Goal: Transaction & Acquisition: Book appointment/travel/reservation

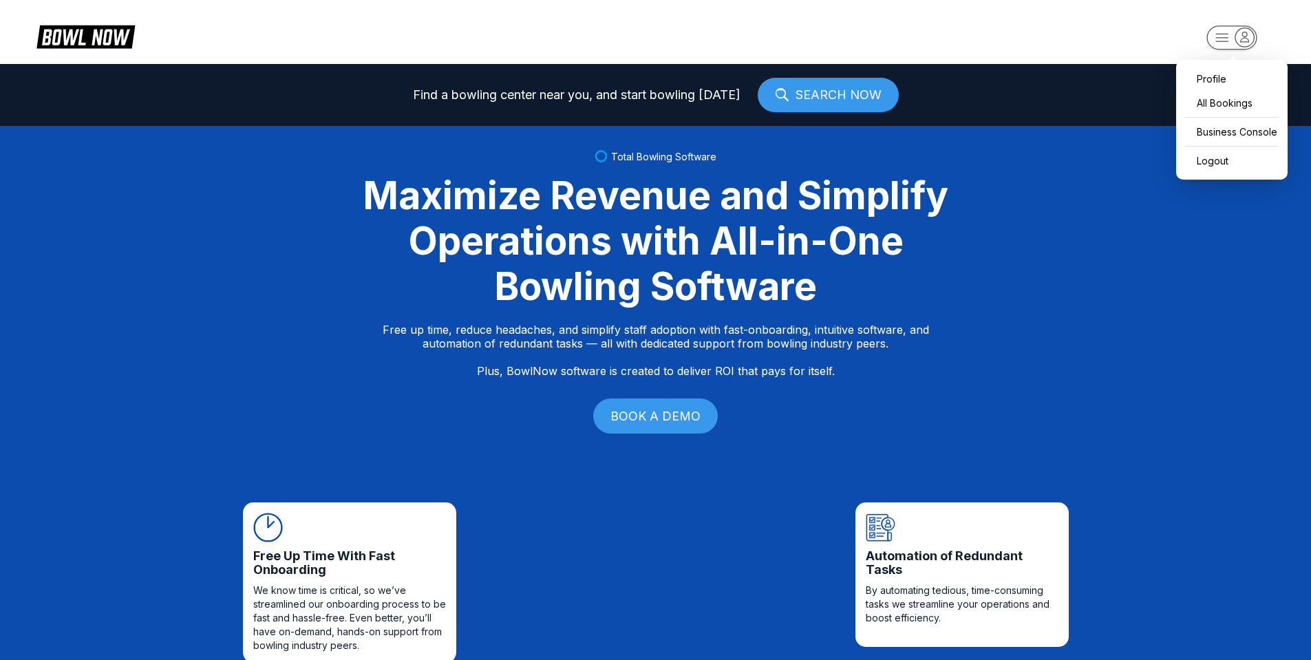
click at [1239, 39] on icon "button" at bounding box center [1244, 37] width 19 height 19
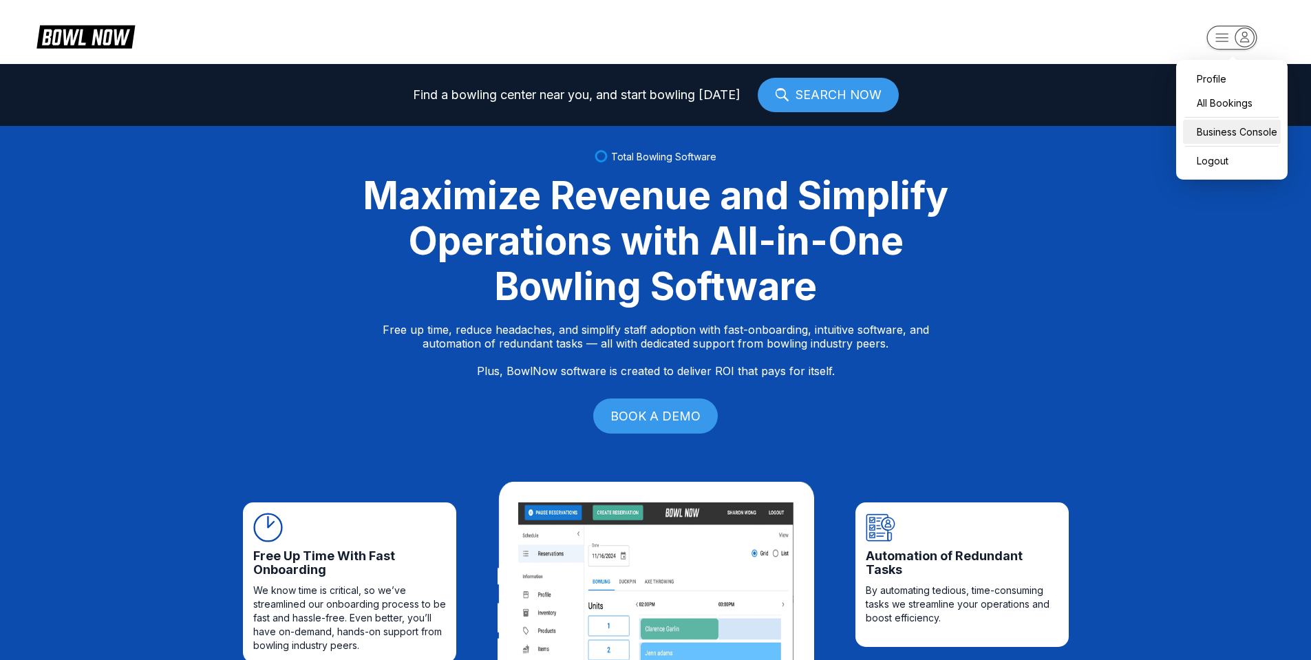
click at [1236, 138] on div "Business Console" at bounding box center [1232, 132] width 98 height 24
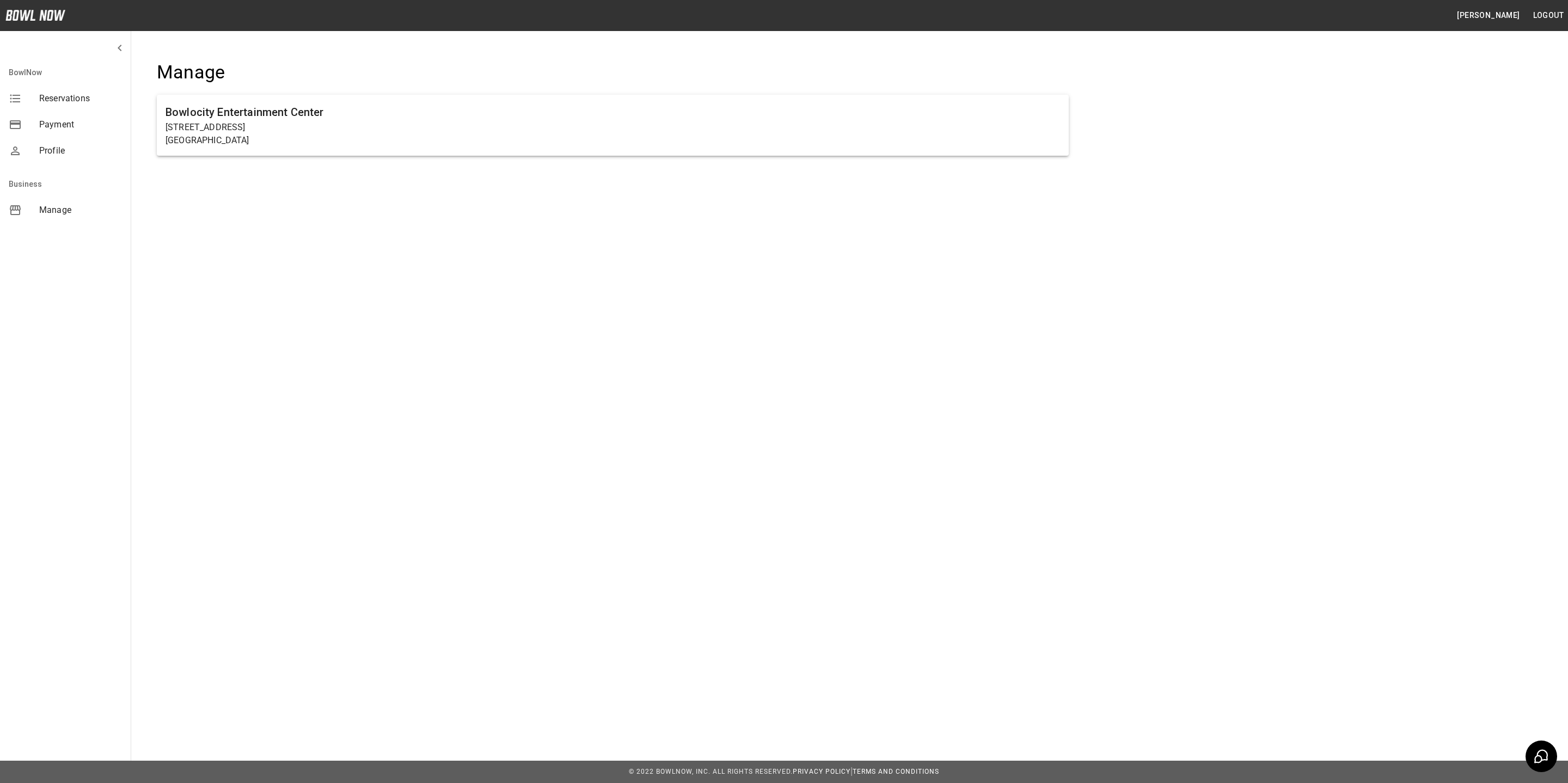
click at [54, 100] on span "Reservations" at bounding box center [81, 98] width 83 height 13
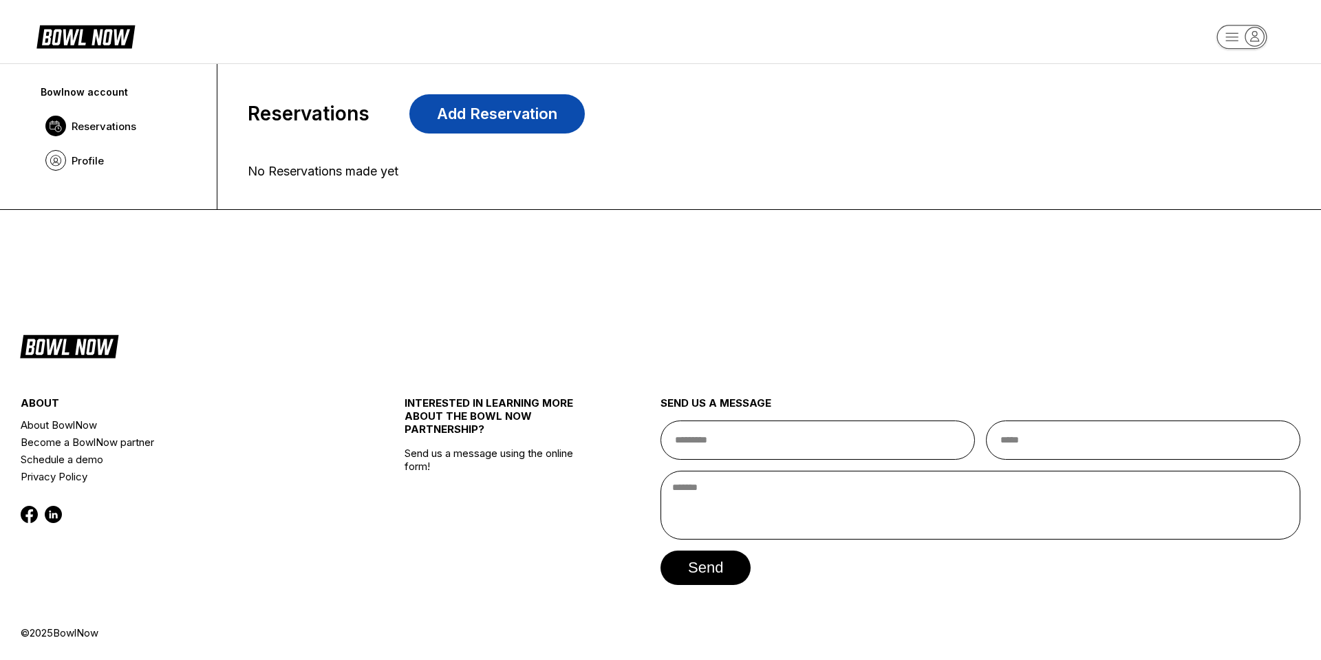
click at [471, 125] on link "Add Reservation" at bounding box center [498, 113] width 176 height 39
click at [85, 164] on span "Profile" at bounding box center [88, 160] width 32 height 13
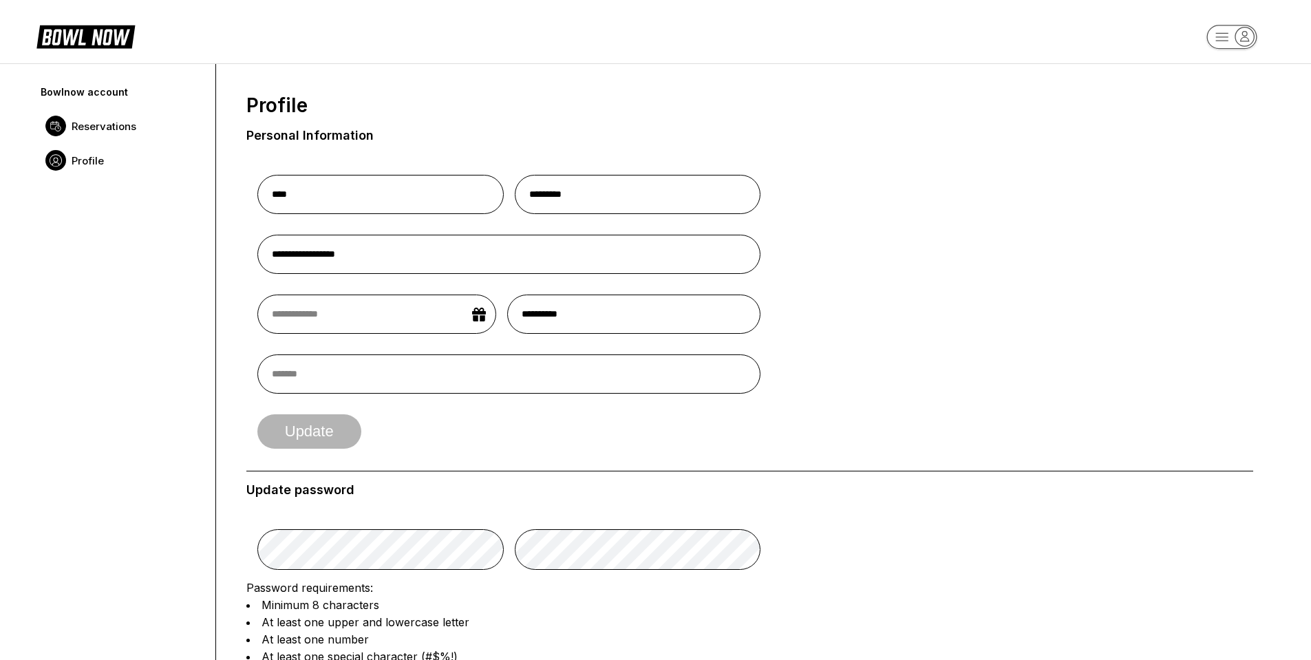
click at [85, 131] on span "Reservations" at bounding box center [104, 126] width 65 height 13
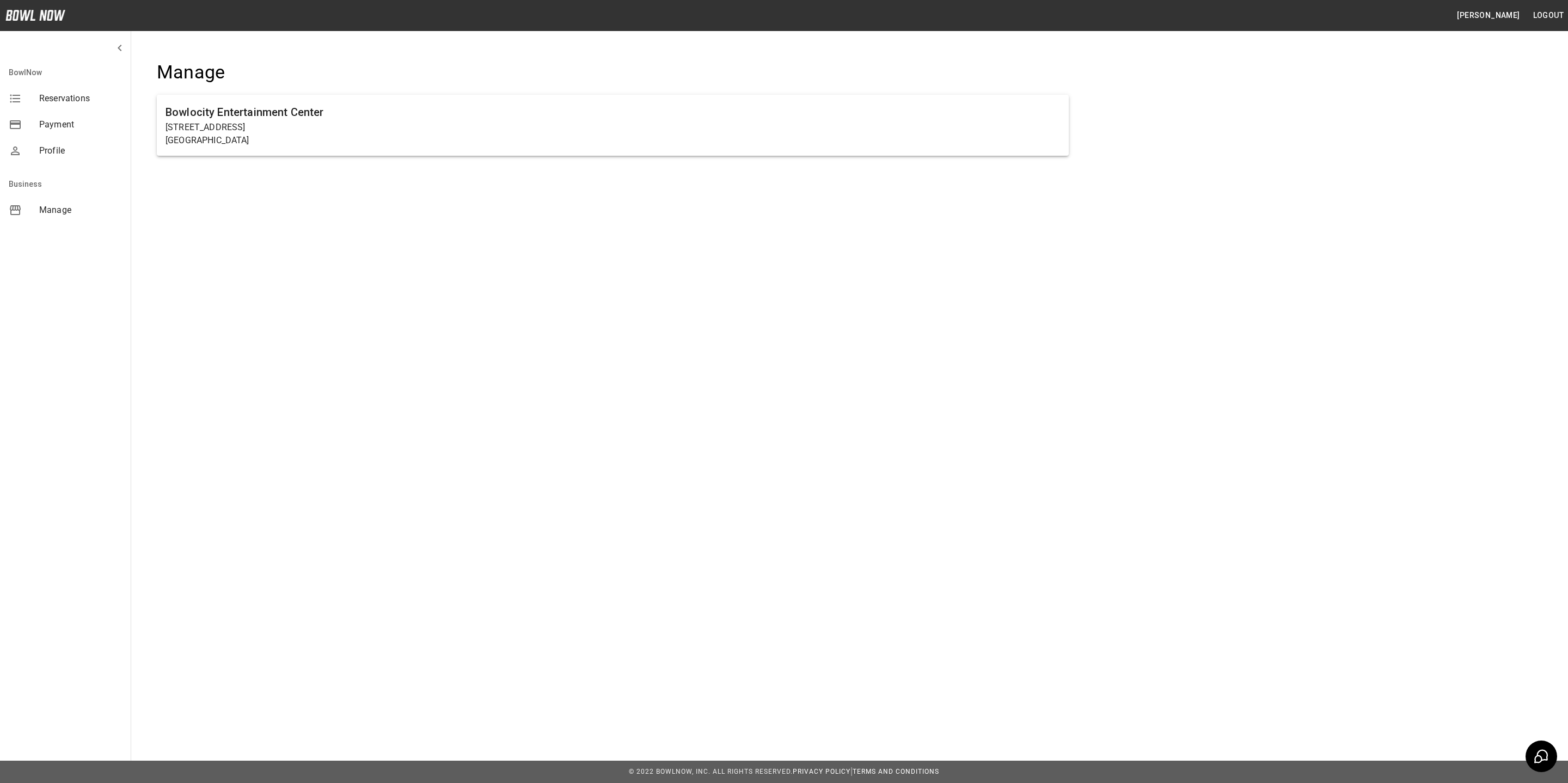
click at [51, 210] on span "Manage" at bounding box center [81, 210] width 83 height 13
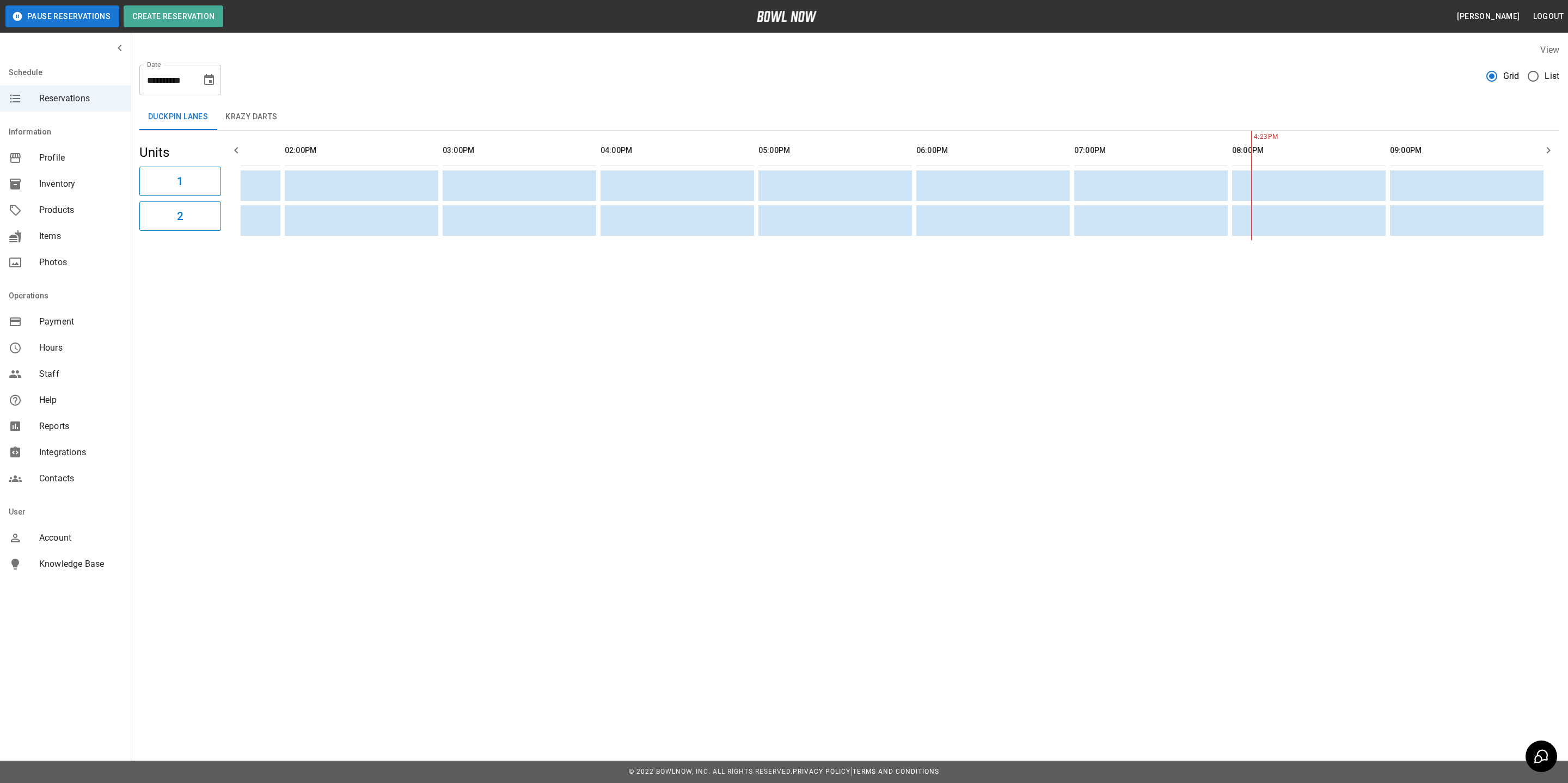
scroll to position [0, 595]
click at [59, 161] on span "Profile" at bounding box center [81, 157] width 83 height 13
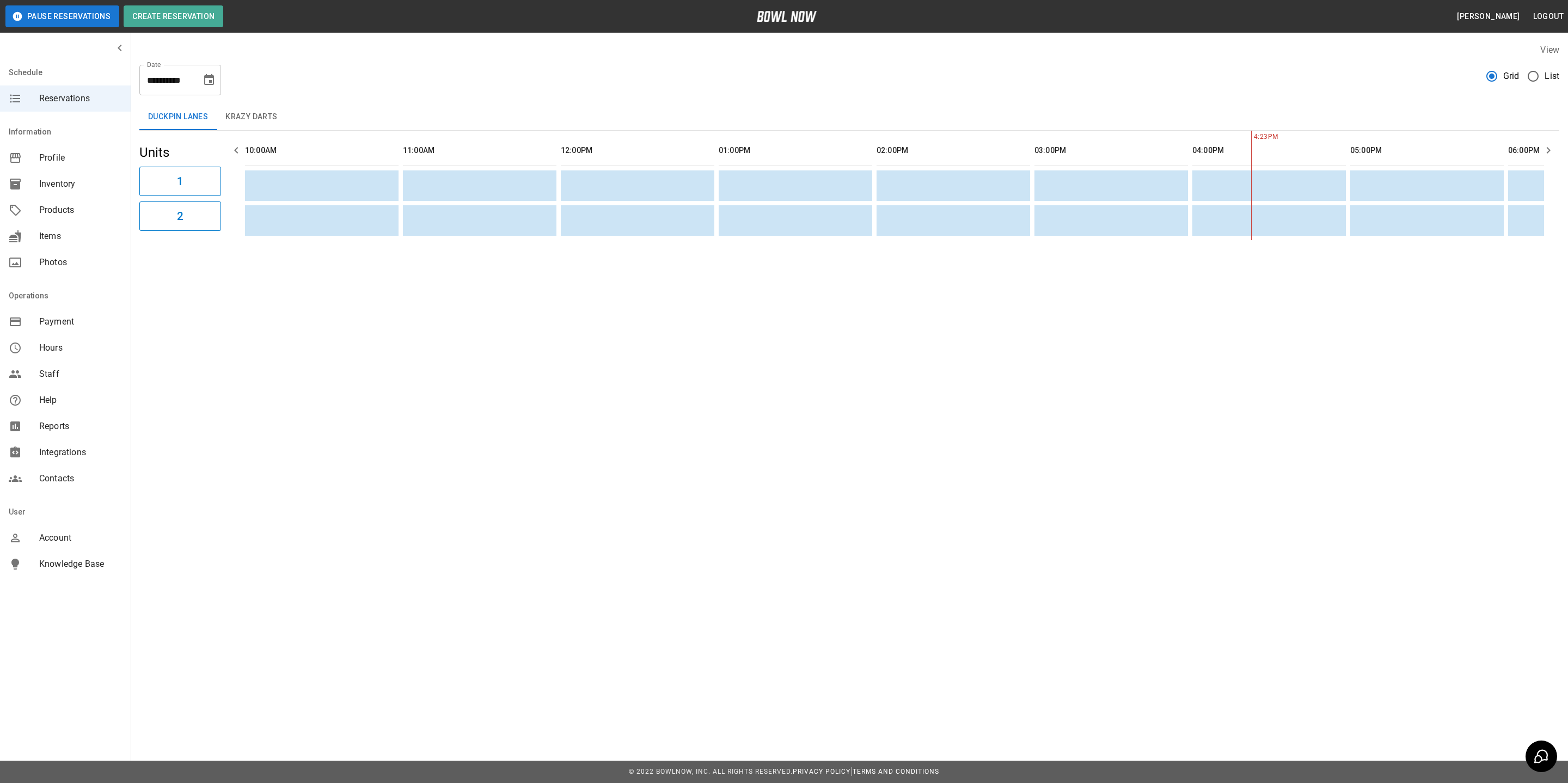
scroll to position [0, 595]
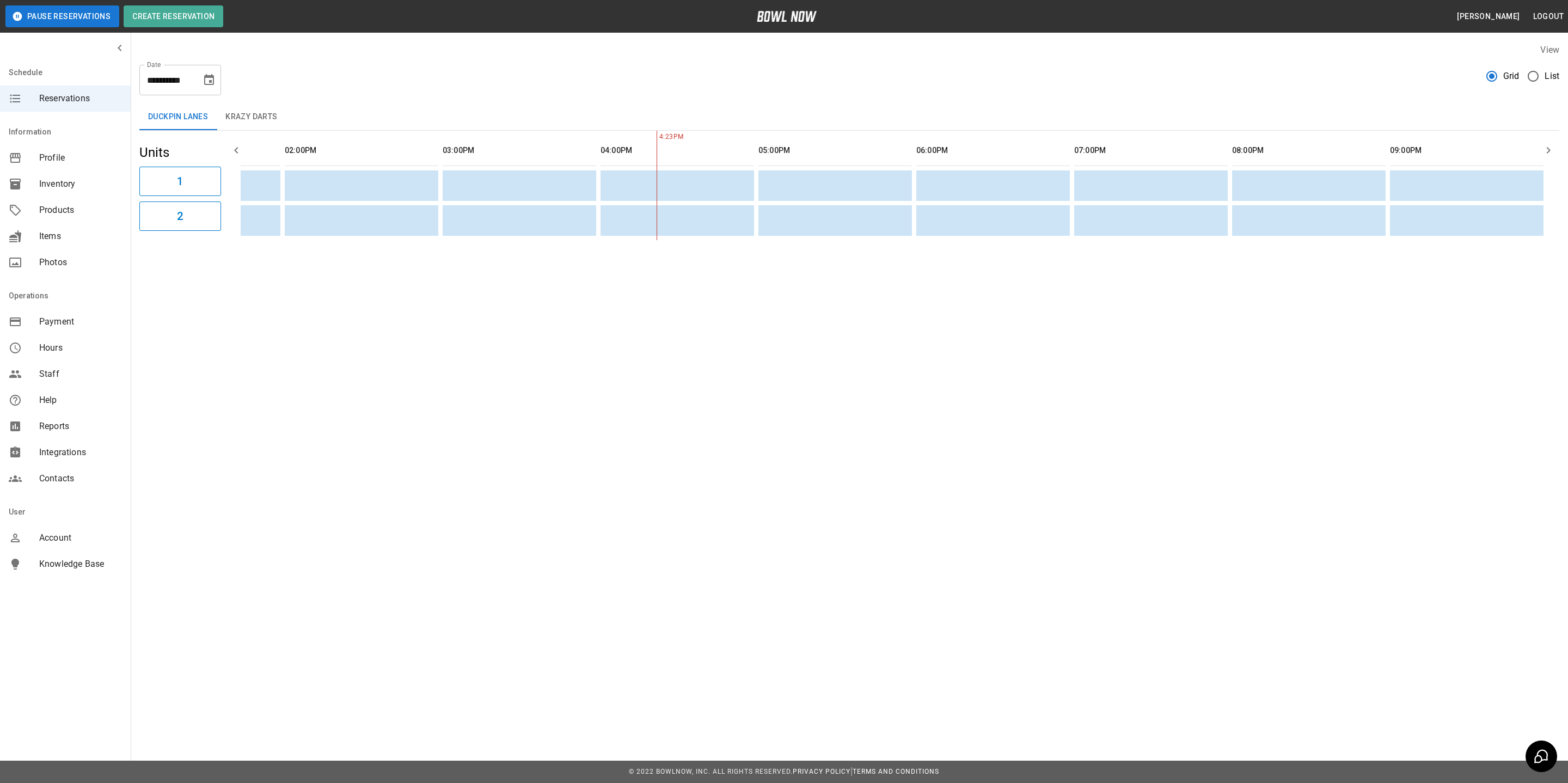
click at [64, 455] on span "Integrations" at bounding box center [81, 452] width 83 height 13
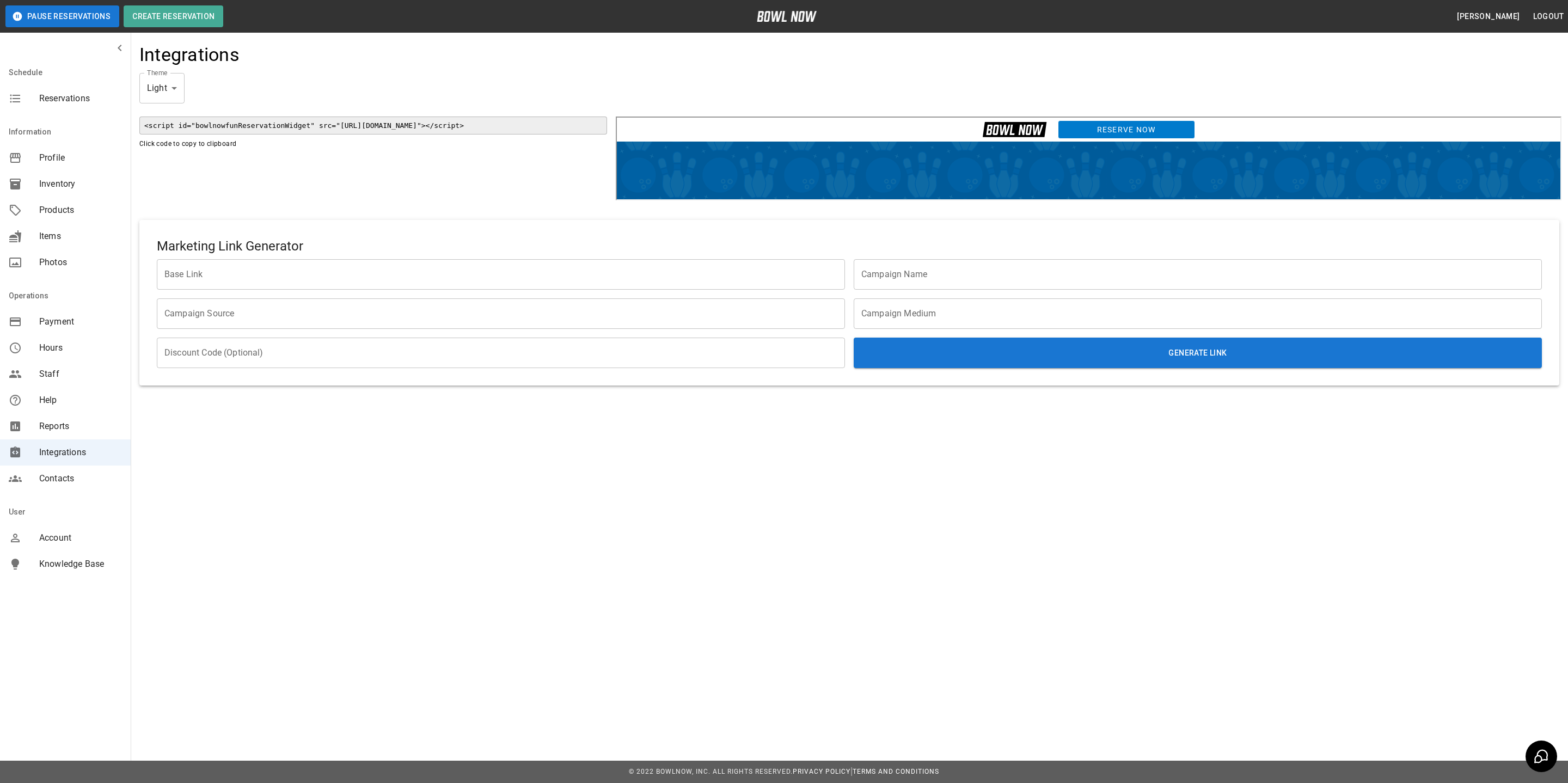
click at [1131, 121] on link "Reserve Now" at bounding box center [1124, 127] width 137 height 18
click at [357, 555] on div "Pause Reservations Create Reservation Erin Glorvigen Logout Schedule Reservatio…" at bounding box center [784, 392] width 1568 height 783
click at [62, 183] on span "Inventory" at bounding box center [81, 183] width 83 height 13
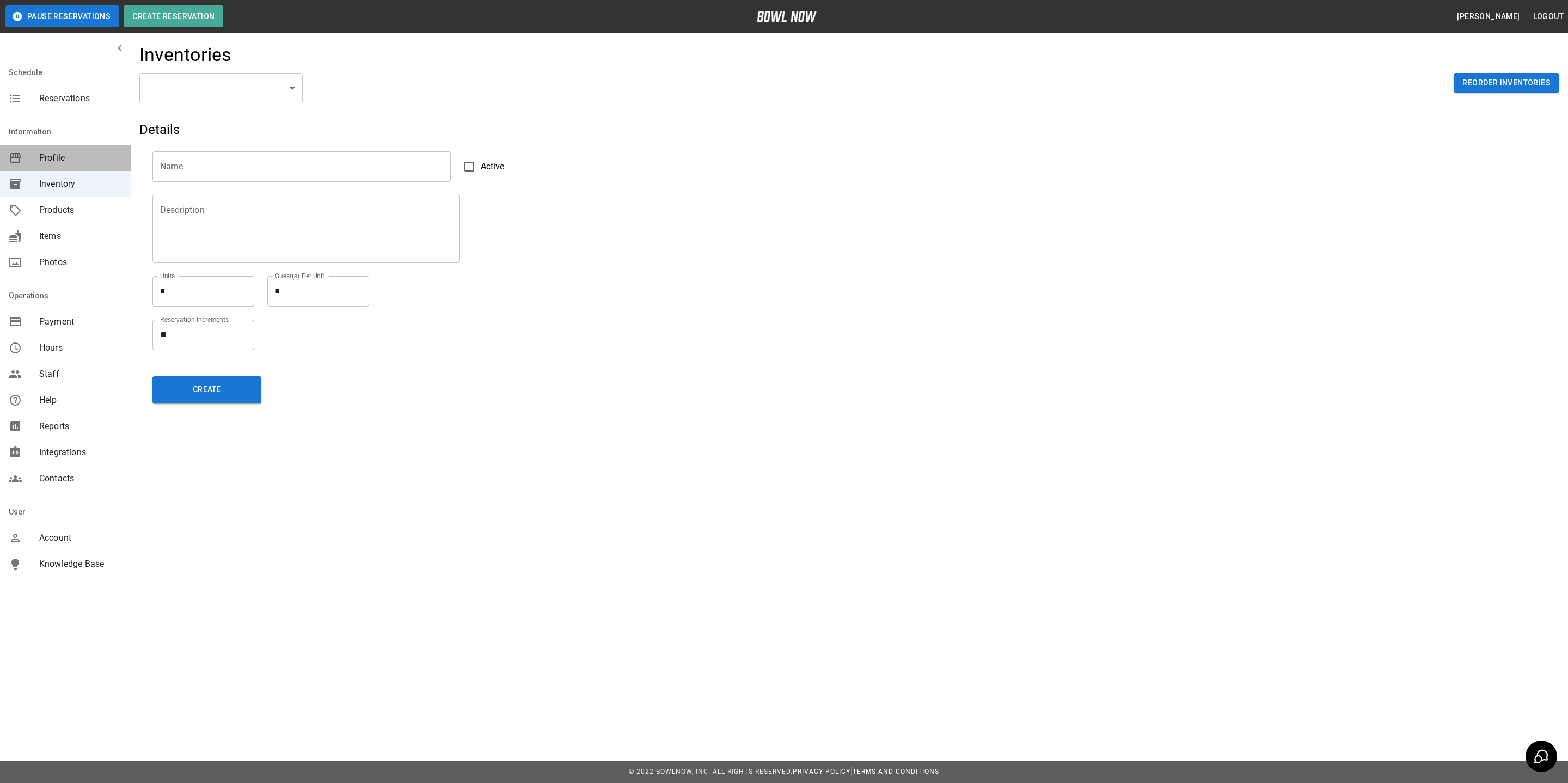
click at [67, 156] on span "Profile" at bounding box center [81, 157] width 83 height 13
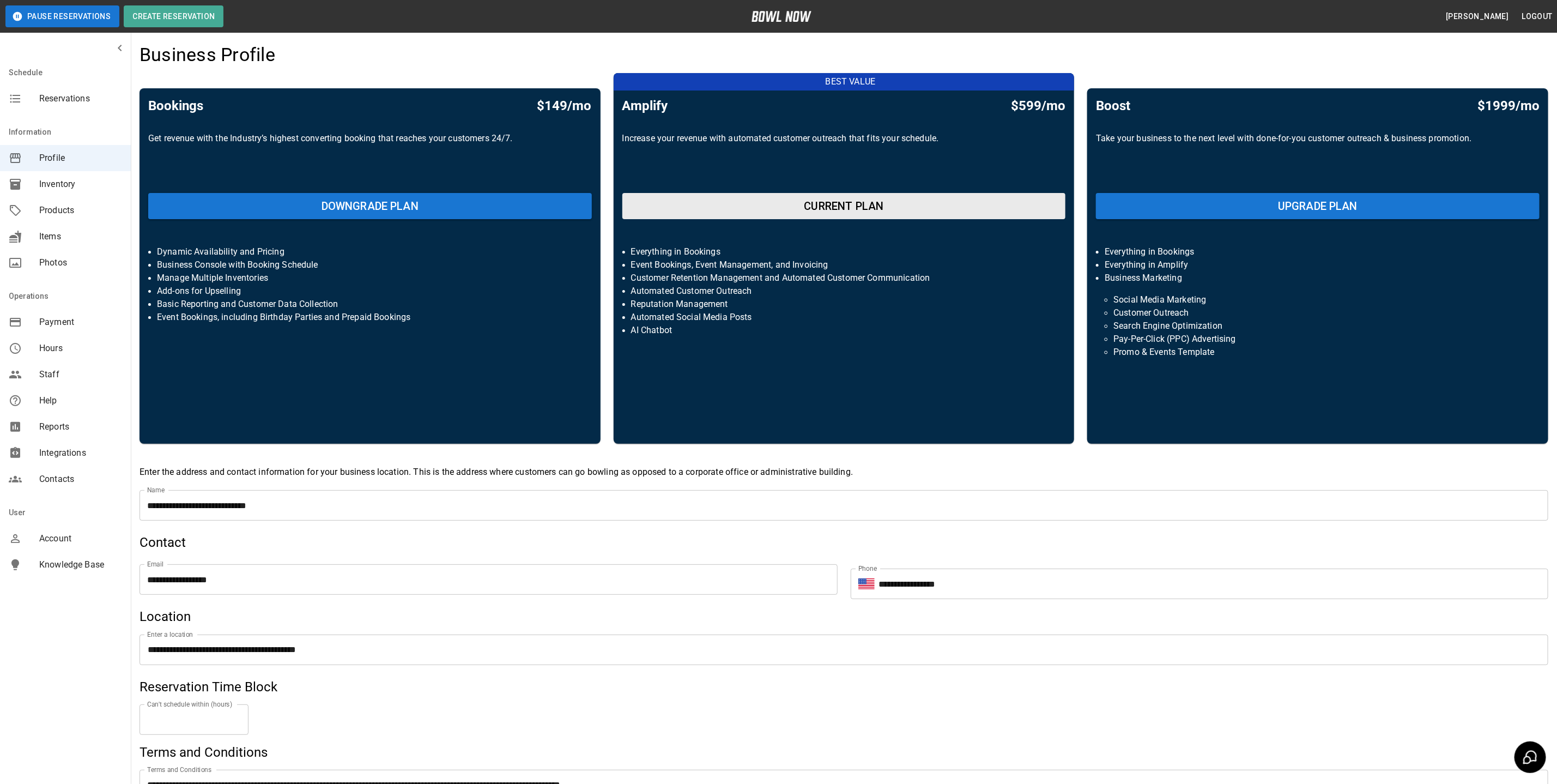
click at [69, 104] on span "Reservations" at bounding box center [81, 98] width 83 height 13
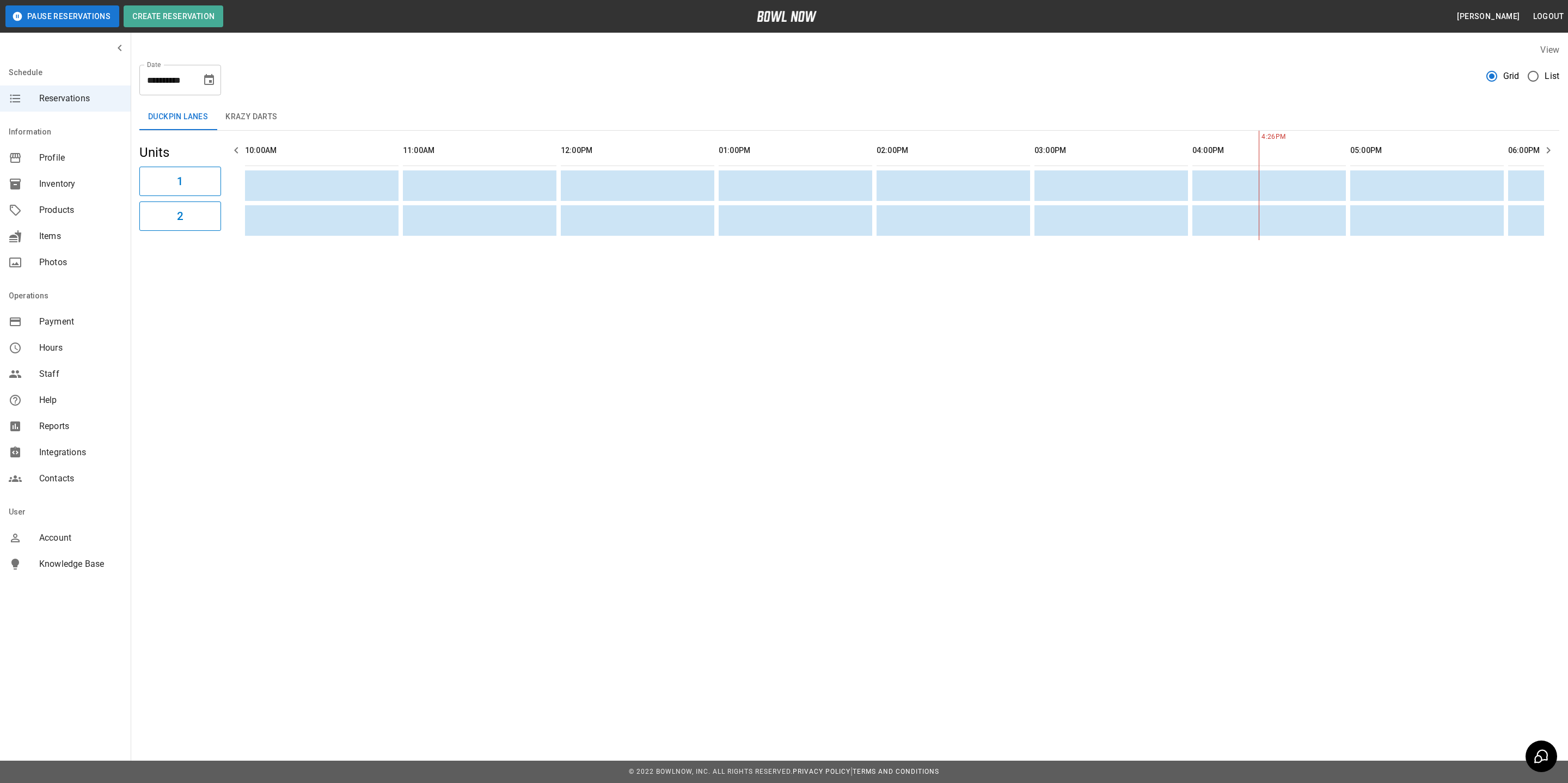
scroll to position [0, 595]
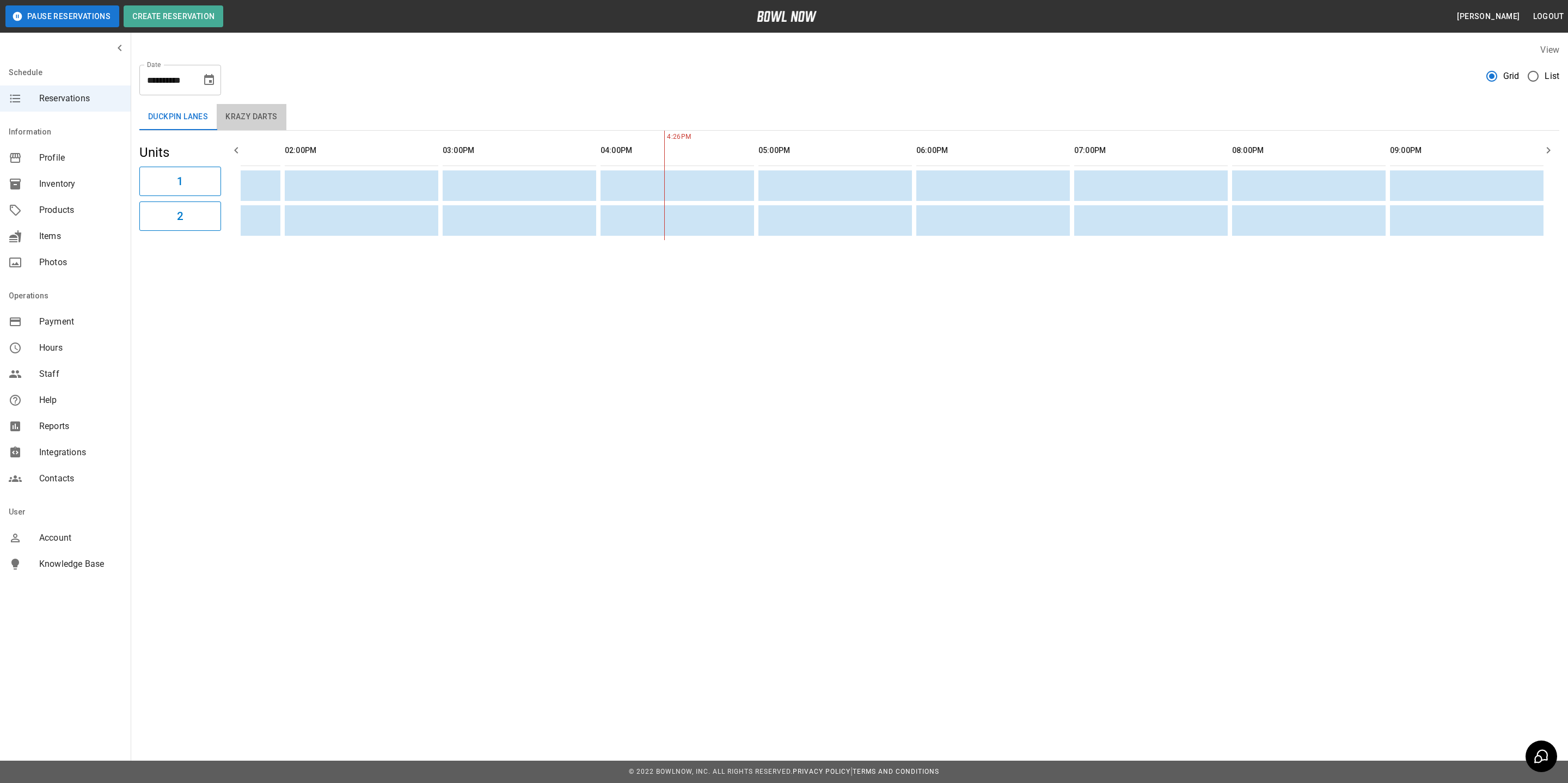
click at [263, 116] on button "Krazy Darts" at bounding box center [251, 116] width 69 height 26
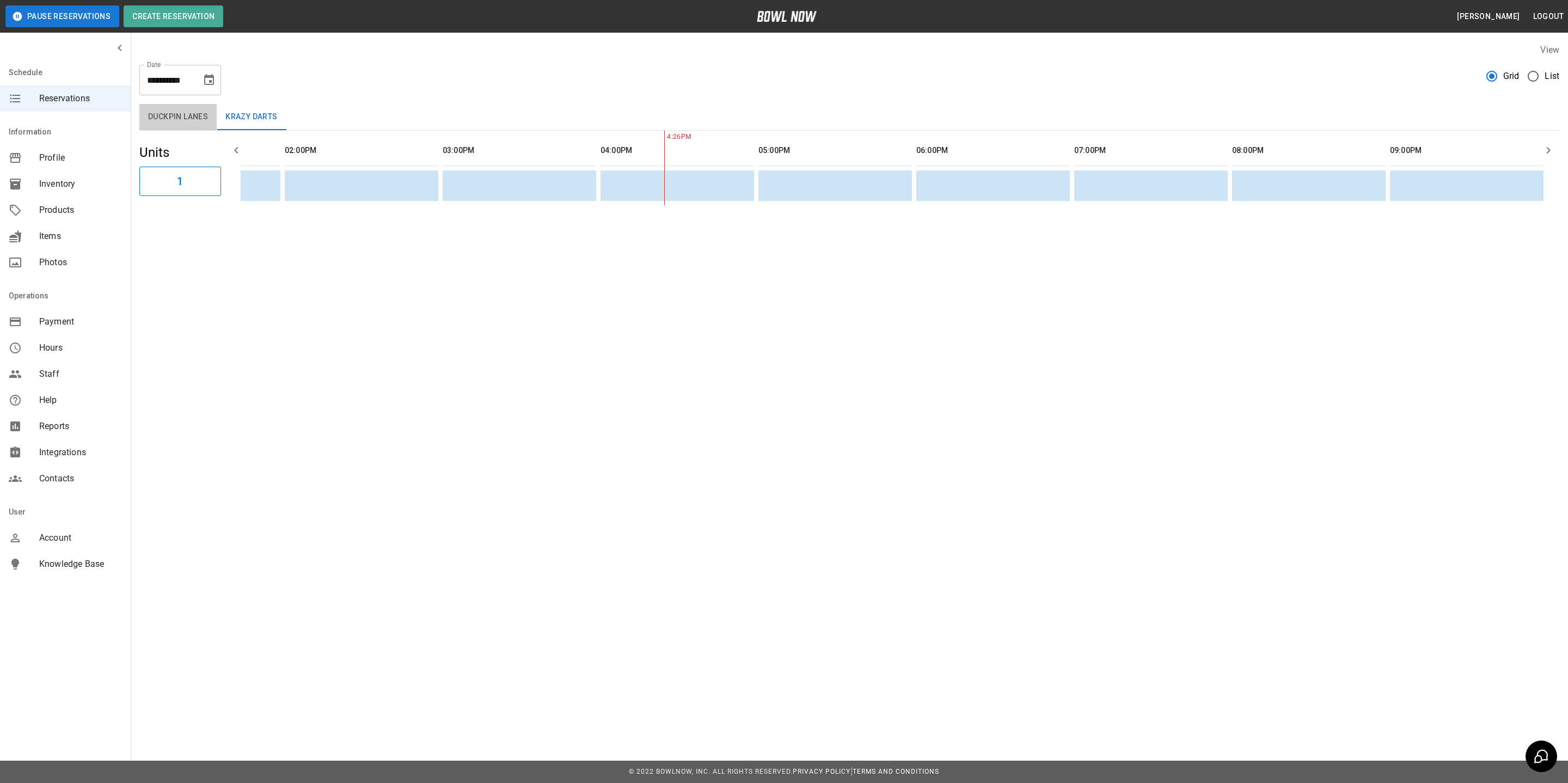
click at [185, 115] on button "Duckpin Lanes" at bounding box center [178, 116] width 78 height 26
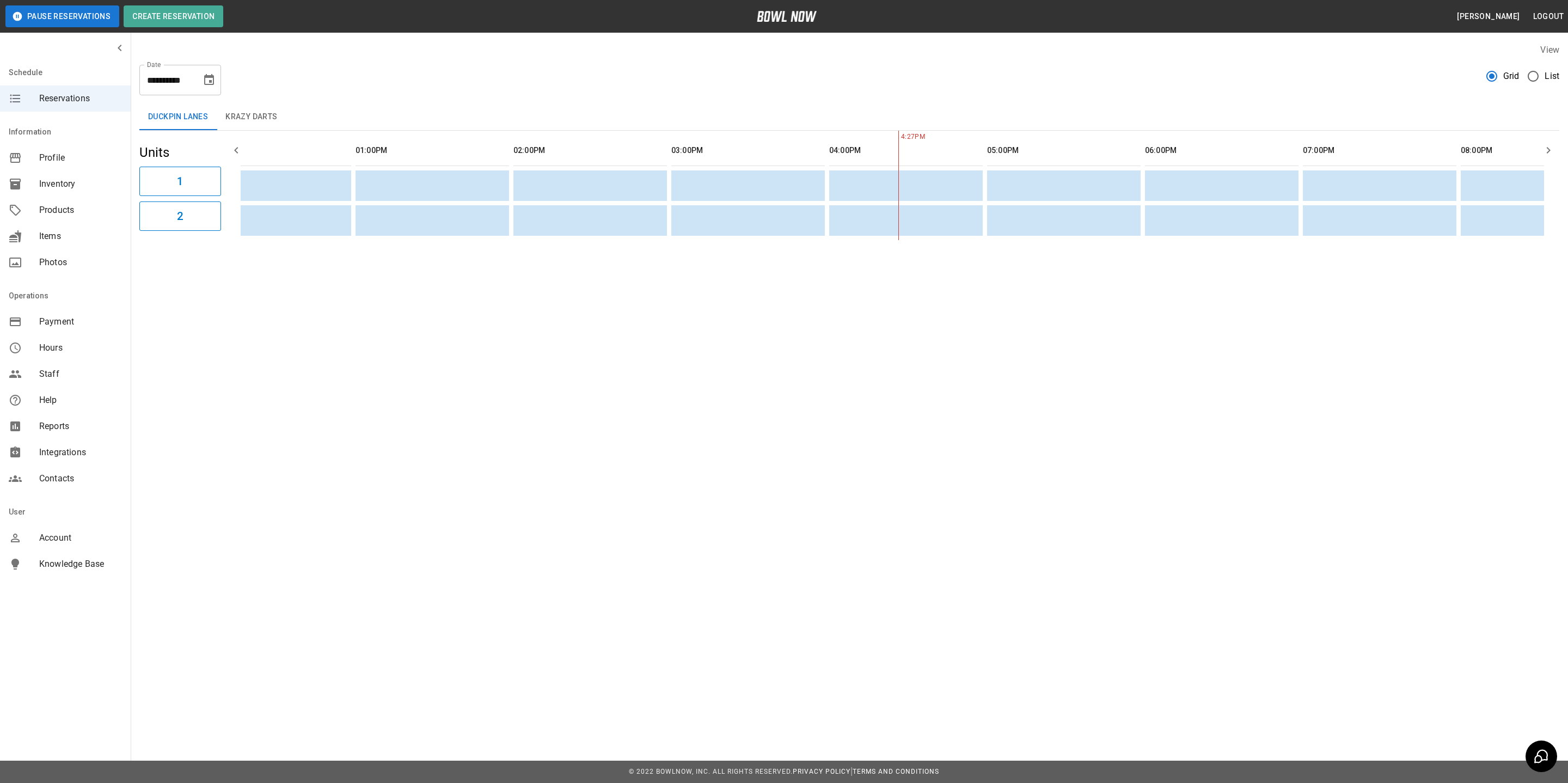
scroll to position [0, 0]
click at [845, 222] on td "sticky table" at bounding box center [858, 220] width 36 height 31
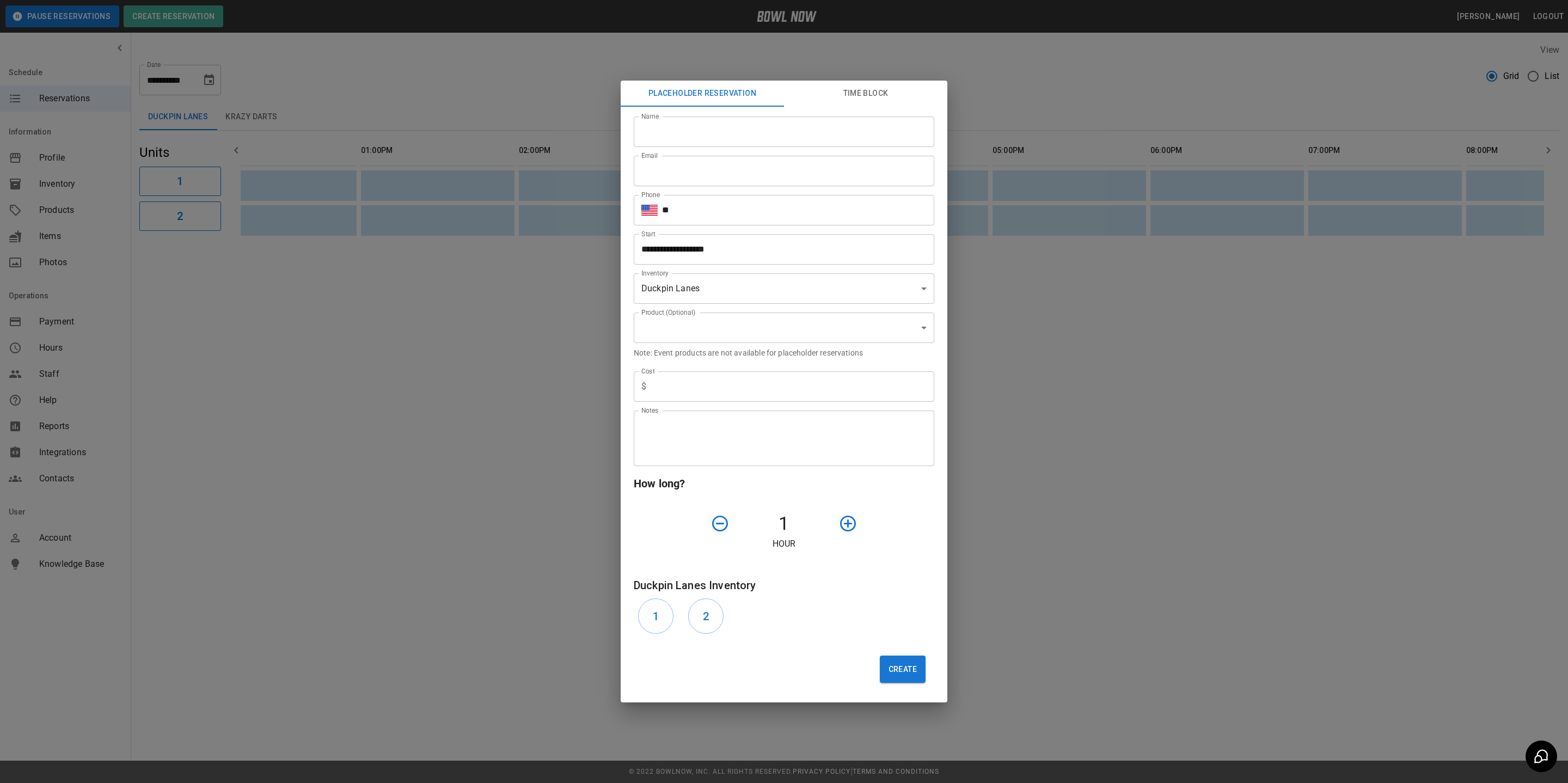
click at [1085, 391] on div "**********" at bounding box center [784, 392] width 1568 height 783
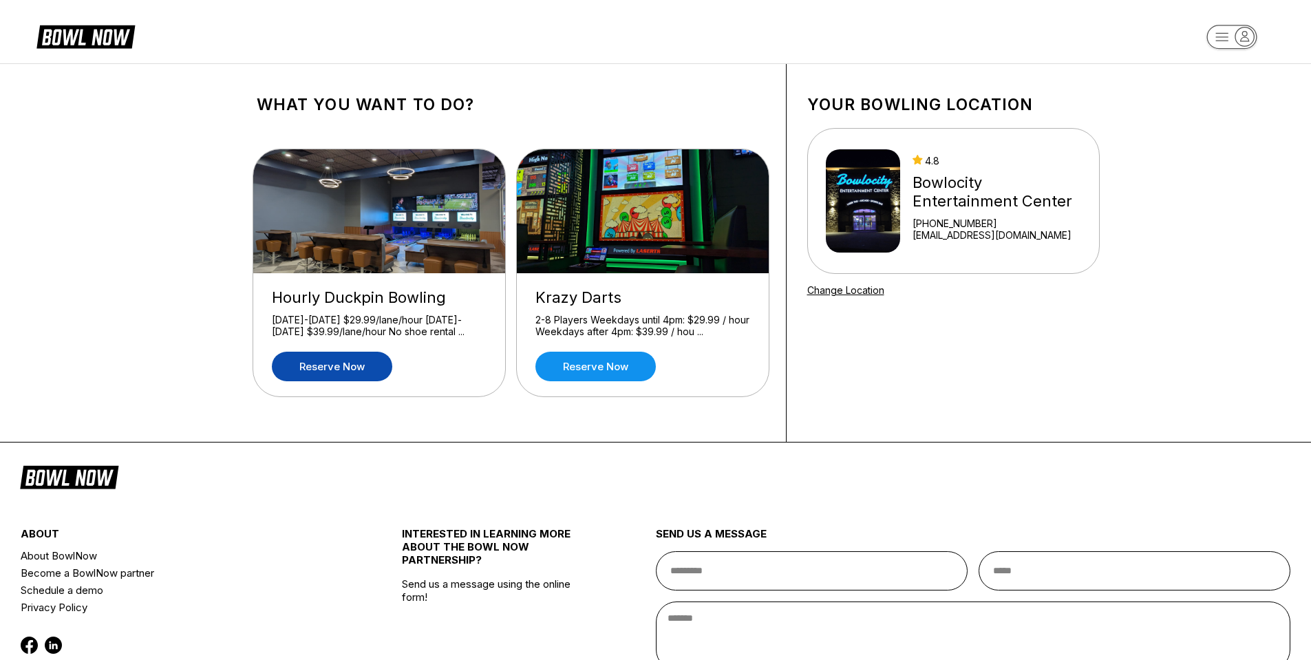
click at [333, 363] on link "Reserve now" at bounding box center [332, 367] width 120 height 30
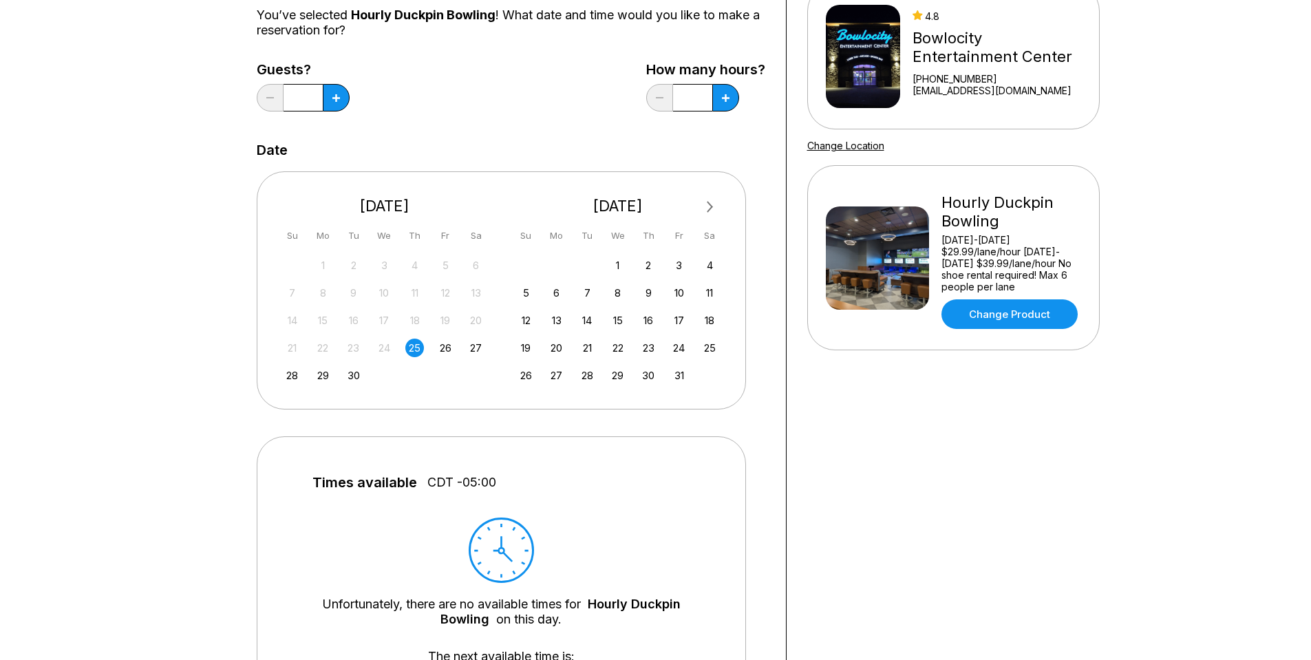
scroll to position [138, 0]
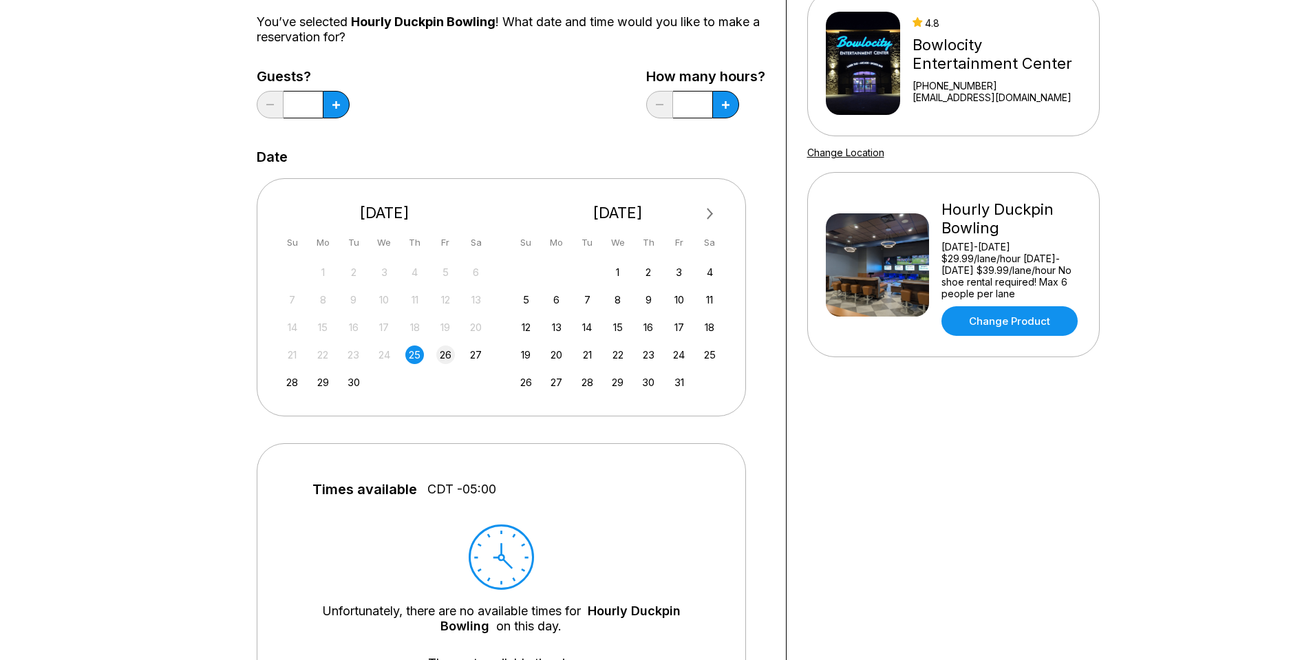
click at [447, 361] on div "26" at bounding box center [445, 355] width 19 height 19
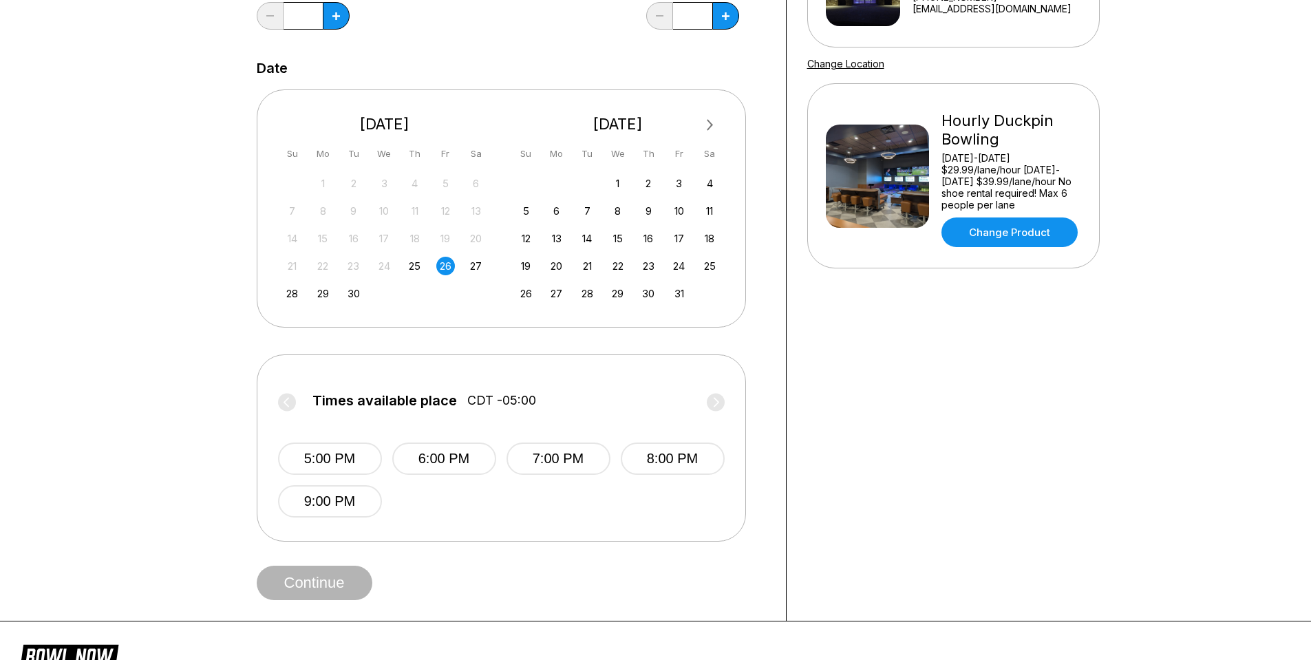
scroll to position [275, 0]
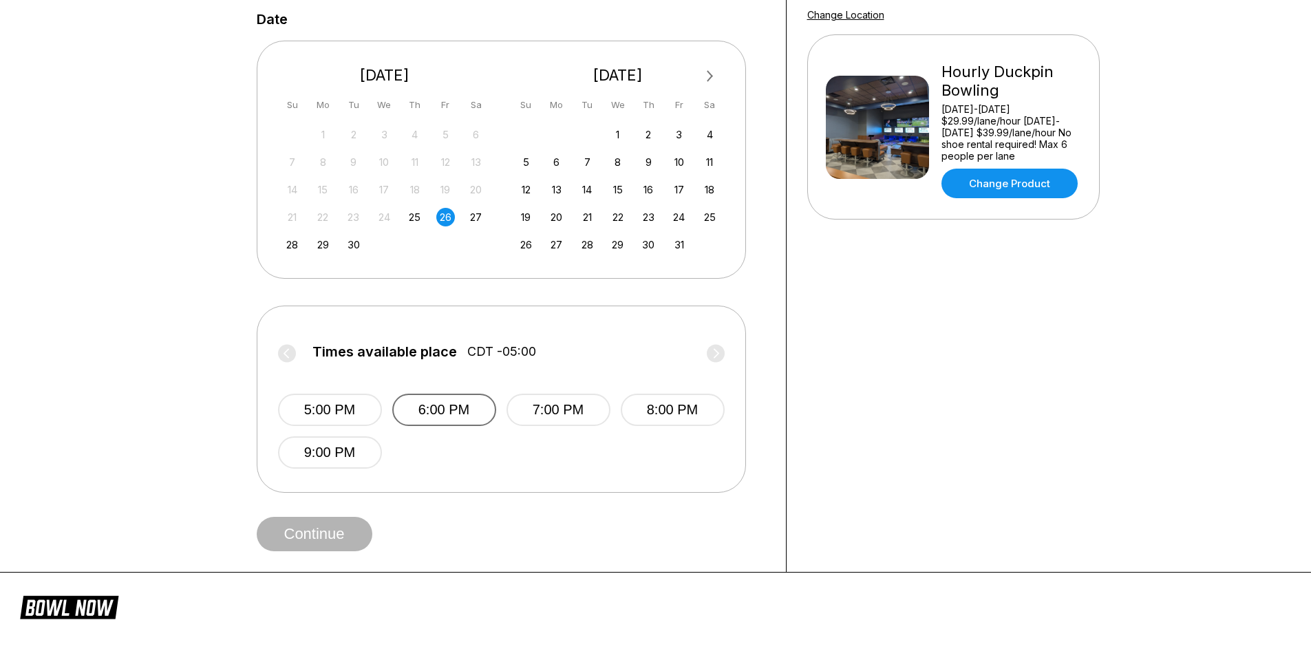
click at [423, 394] on button "6:00 PM" at bounding box center [444, 410] width 104 height 32
click at [322, 539] on button "Continue" at bounding box center [315, 534] width 116 height 34
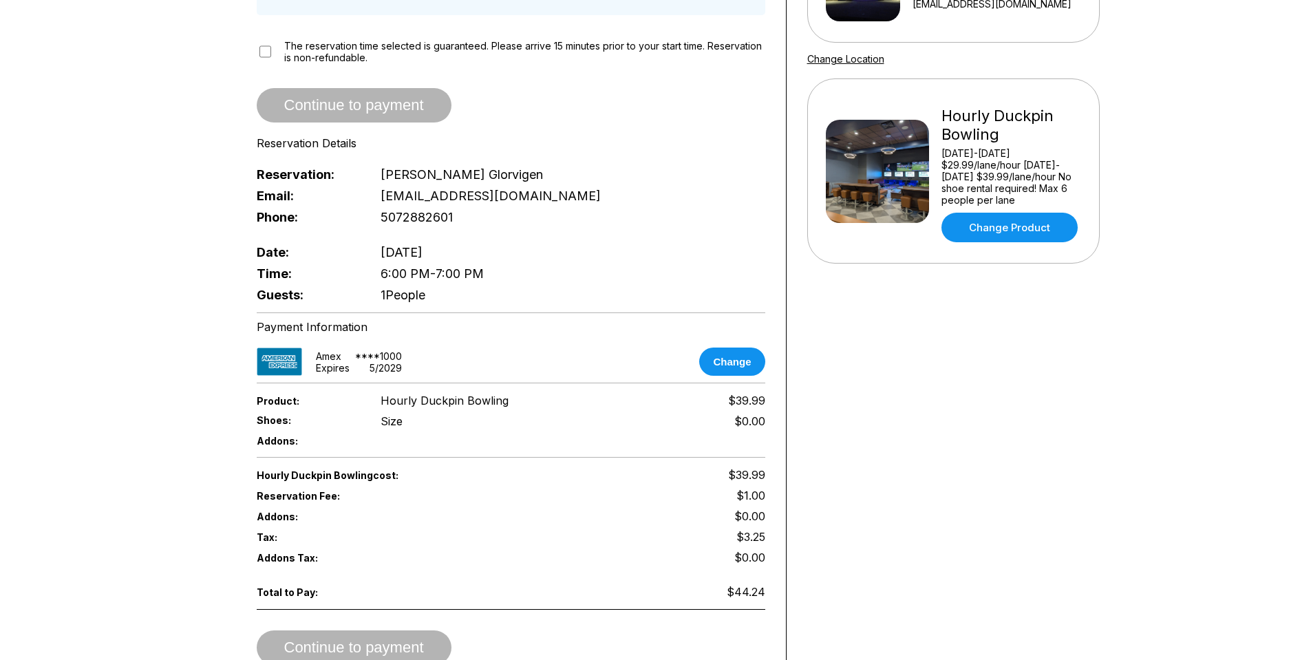
scroll to position [206, 0]
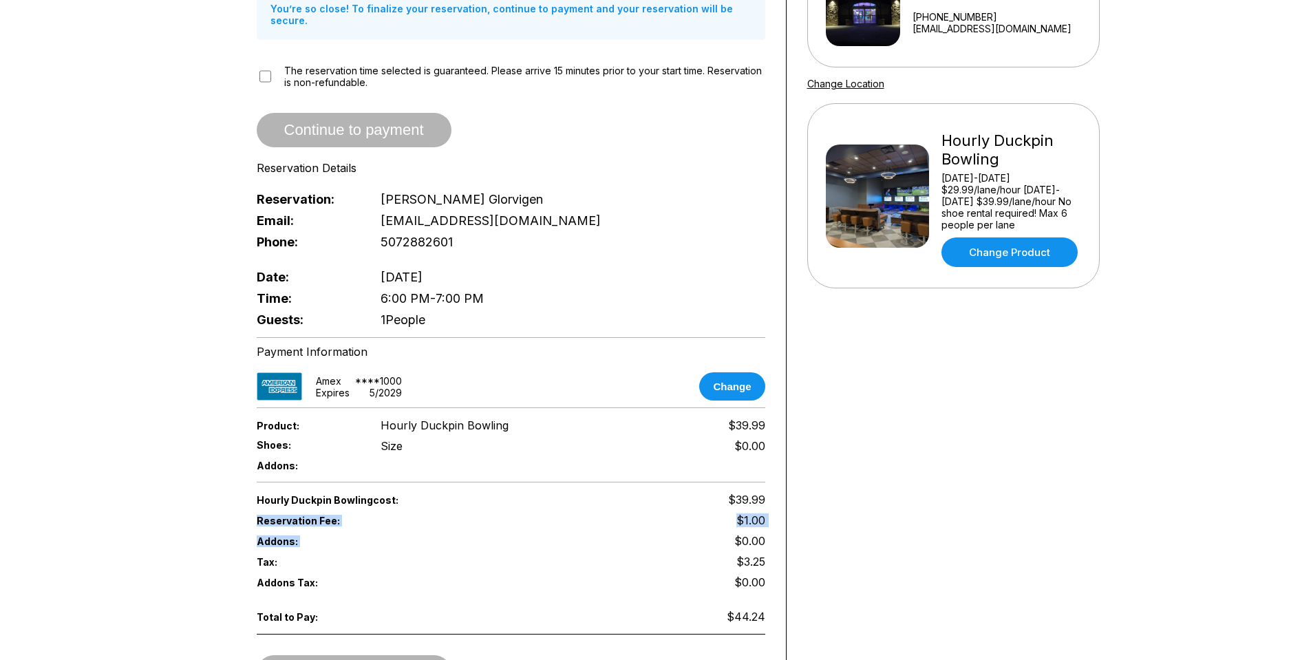
drag, startPoint x: 258, startPoint y: 511, endPoint x: 651, endPoint y: 520, distance: 393.1
click at [597, 526] on div "Hourly Duckpin Bowling cost: $39.99 Reservation Fee: $1.00 Addons: $0.00 Tax: $…" at bounding box center [511, 540] width 509 height 103
click at [760, 510] on div "Reservation Fee: $1.00" at bounding box center [511, 520] width 509 height 21
click at [1064, 496] on div "Your bowling location 4.8 Bowlocity Entertainment Center +15072882601 info@bowl…" at bounding box center [954, 284] width 334 height 853
click at [979, 452] on div "Your bowling location 4.8 Bowlocity Entertainment Center +15072882601 info@bowl…" at bounding box center [954, 284] width 334 height 853
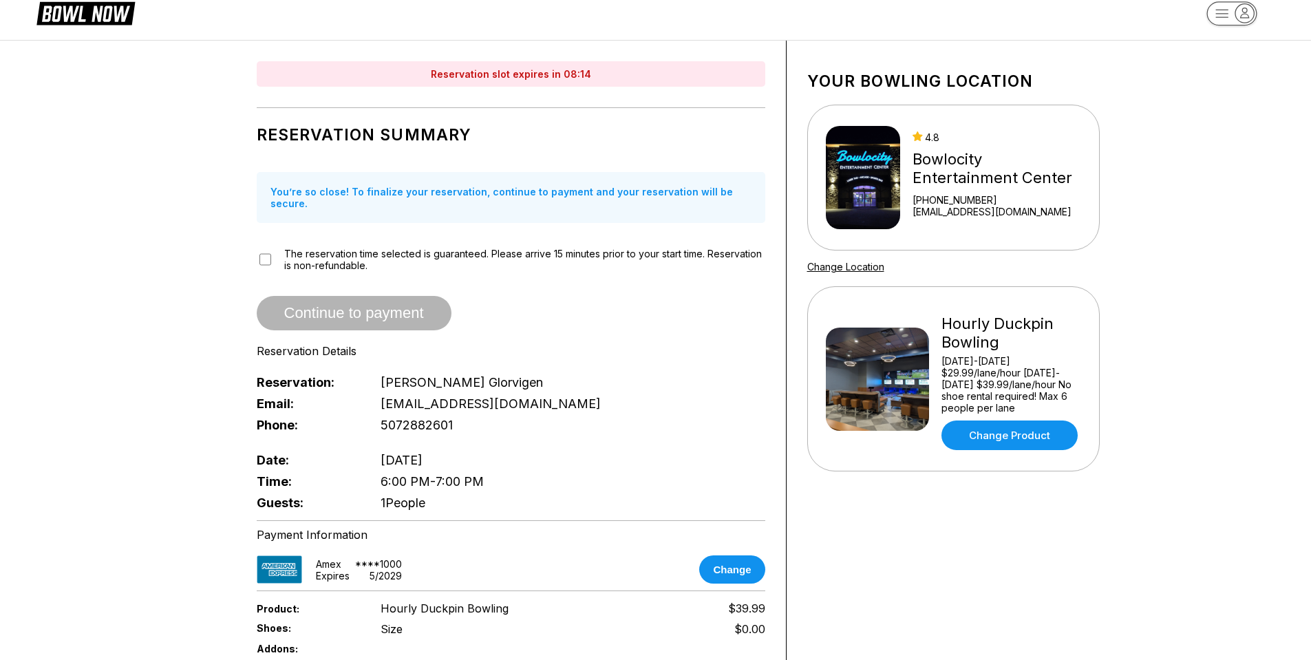
scroll to position [0, 0]
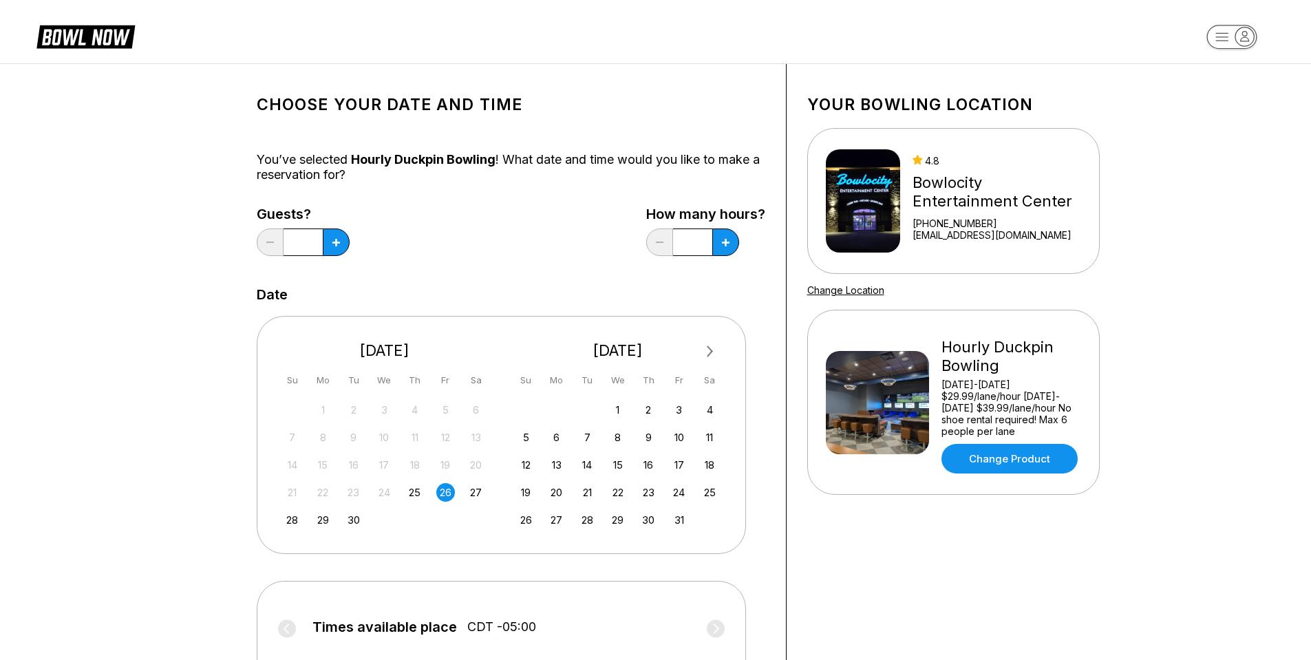
click at [85, 43] on icon at bounding box center [95, 38] width 34 height 16
